Goal: Transaction & Acquisition: Purchase product/service

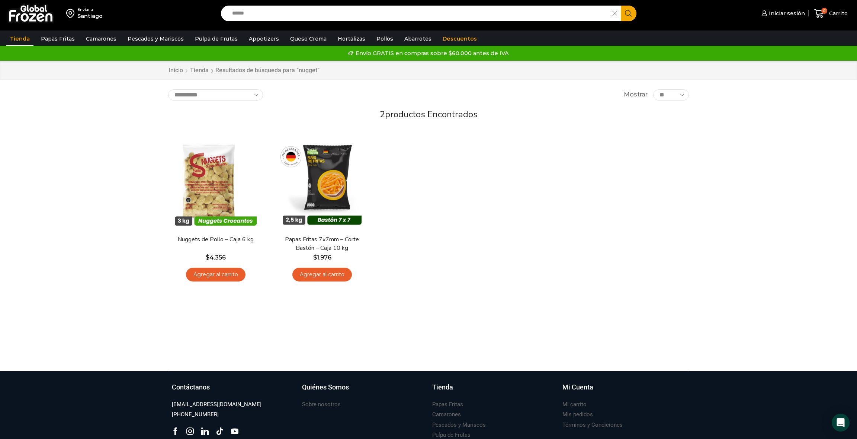
click at [64, 277] on div "Enviar a [GEOGRAPHIC_DATA] Search input ****** Search Iniciar sesión" at bounding box center [428, 185] width 857 height 371
click at [215, 194] on img at bounding box center [216, 180] width 96 height 96
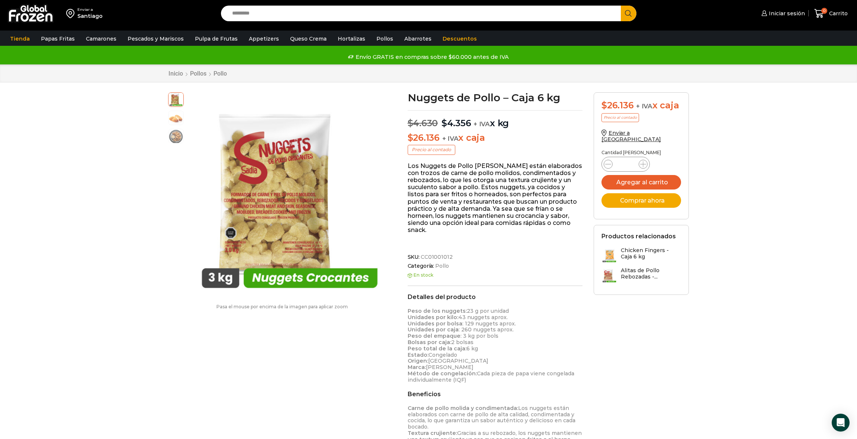
click at [176, 119] on img at bounding box center [176, 117] width 15 height 15
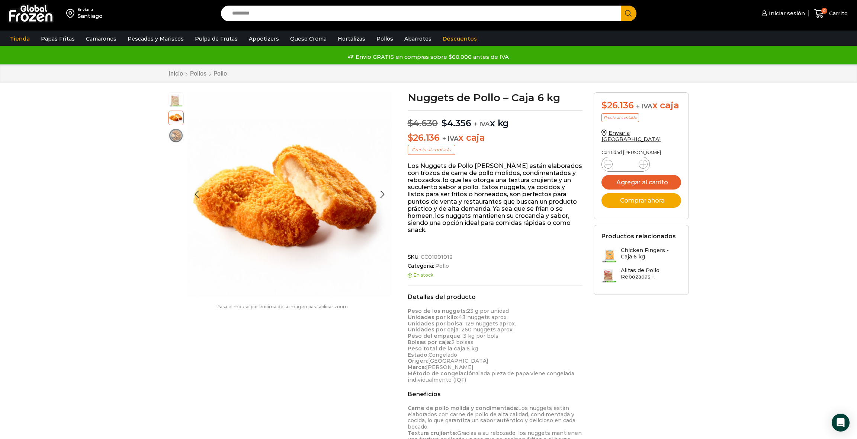
click at [171, 134] on img at bounding box center [176, 135] width 15 height 15
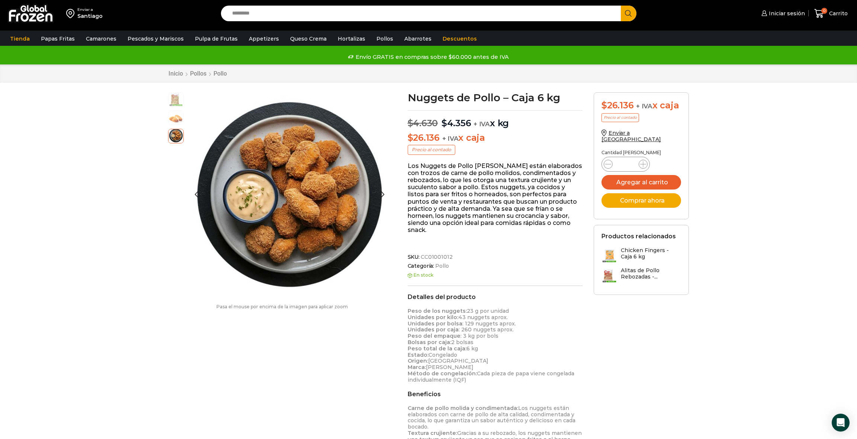
click at [178, 101] on img at bounding box center [176, 99] width 15 height 15
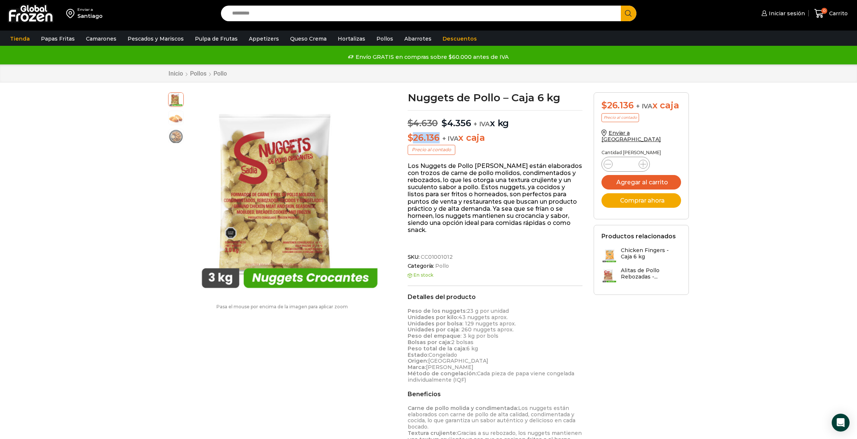
drag, startPoint x: 414, startPoint y: 137, endPoint x: 438, endPoint y: 137, distance: 23.4
click at [438, 137] on bdi "$ 26.136" at bounding box center [424, 137] width 32 height 11
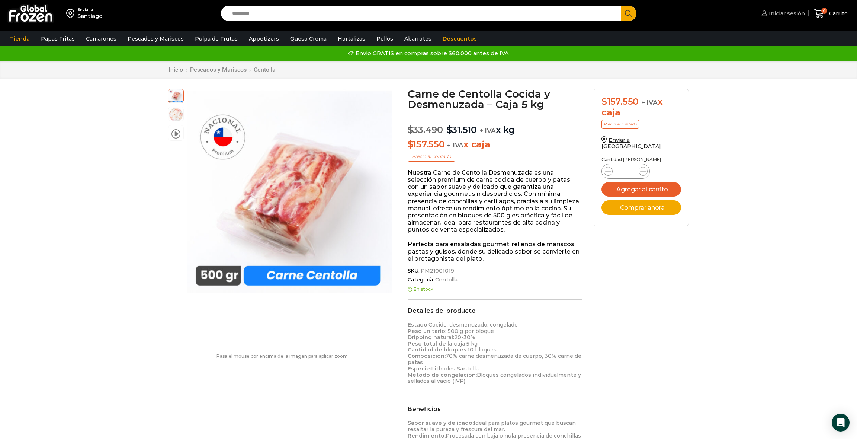
click at [782, 11] on span "Iniciar sesión" at bounding box center [786, 13] width 38 height 7
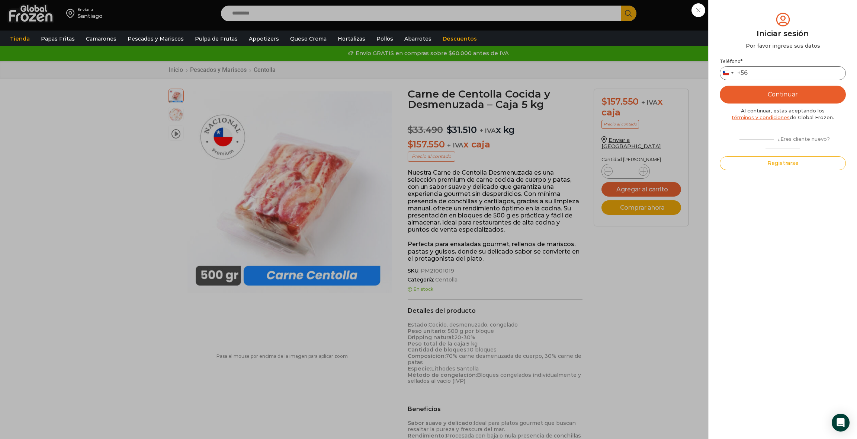
click at [768, 74] on input "Teléfono *" at bounding box center [783, 73] width 126 height 14
type input "*********"
click at [779, 92] on button "Continuar" at bounding box center [783, 95] width 126 height 18
click at [731, 75] on input "text" at bounding box center [731, 73] width 18 height 14
type input "*"
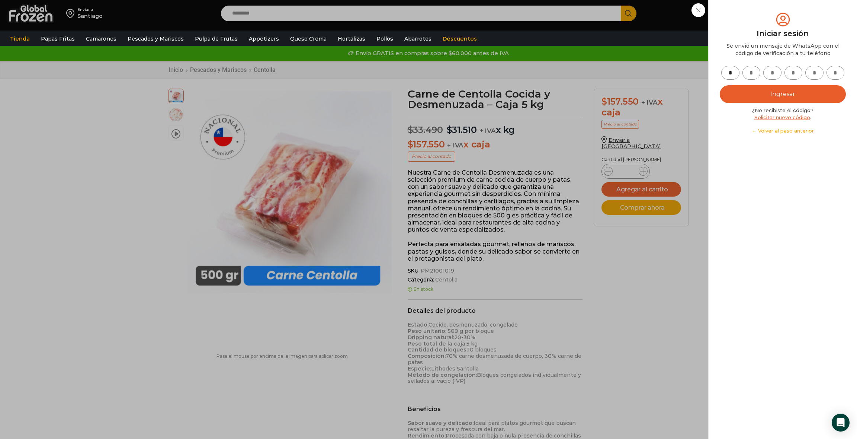
type input "*"
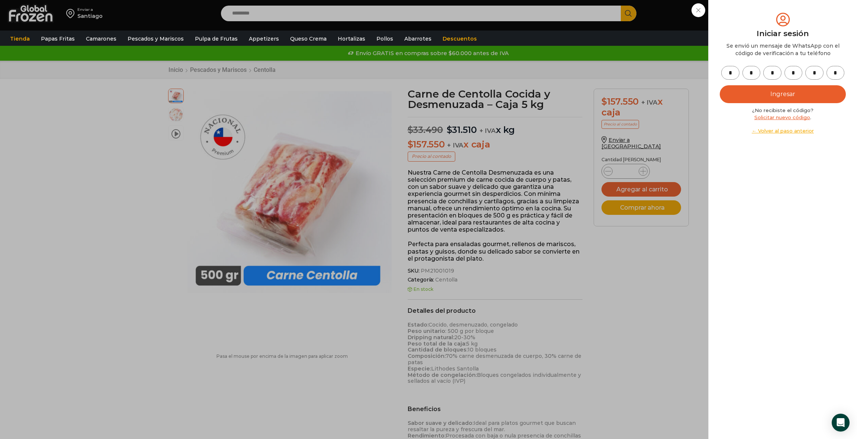
click at [736, 86] on button "Ingresar" at bounding box center [783, 94] width 126 height 18
